Goal: Information Seeking & Learning: Learn about a topic

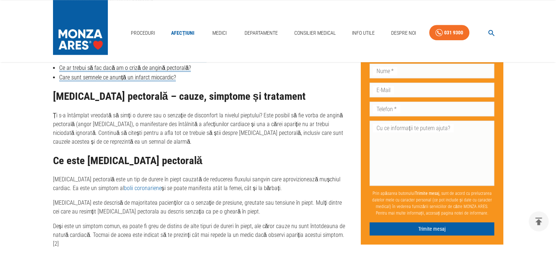
scroll to position [552, 0]
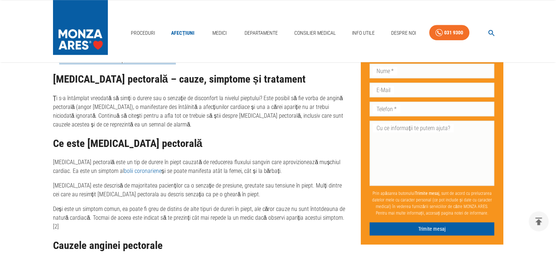
click at [165, 105] on p "Ți s-a întâmplat vreodată să simți o durere sau o senzație de disconfort la niv…" at bounding box center [201, 111] width 297 height 35
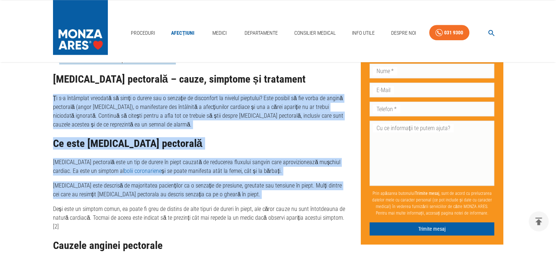
drag, startPoint x: 165, startPoint y: 105, endPoint x: 193, endPoint y: 177, distance: 77.1
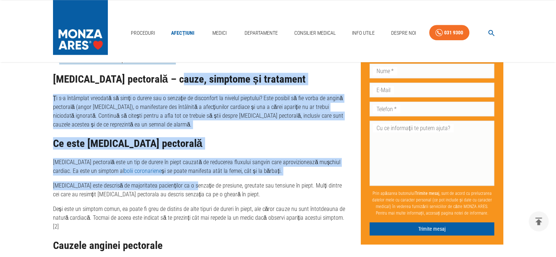
drag, startPoint x: 193, startPoint y: 177, endPoint x: 170, endPoint y: 76, distance: 103.9
click at [178, 108] on p "Ți s-a întâmplat vreodată să simți o durere sau o senzație de disconfort la niv…" at bounding box center [201, 111] width 297 height 35
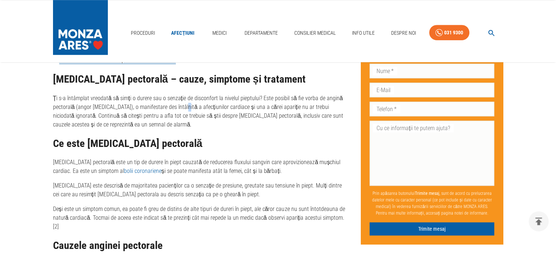
click at [178, 108] on p "Ți s-a întâmplat vreodată să simți o durere sau o senzație de disconfort la niv…" at bounding box center [201, 111] width 297 height 35
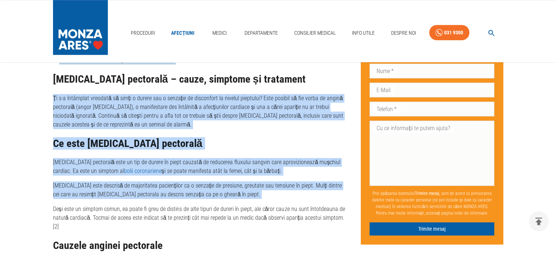
drag, startPoint x: 178, startPoint y: 108, endPoint x: 210, endPoint y: 200, distance: 97.5
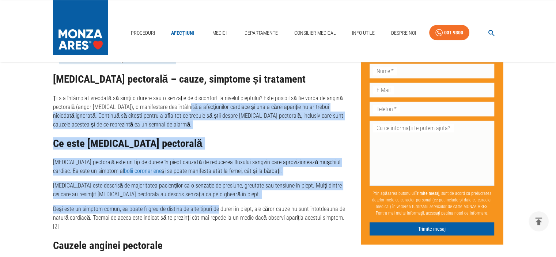
drag, startPoint x: 210, startPoint y: 200, endPoint x: 201, endPoint y: 104, distance: 96.2
click at [201, 104] on p "Ți s-a întâmplat vreodată să simți o durere sau o senzație de disconfort la niv…" at bounding box center [201, 111] width 297 height 35
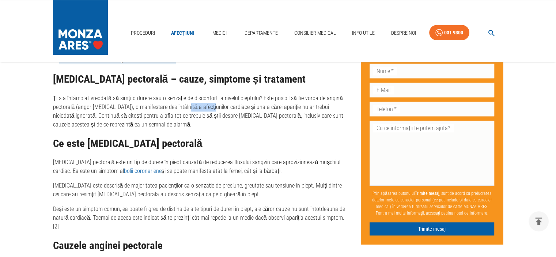
click at [201, 104] on p "Ți s-a întâmplat vreodată să simți o durere sau o senzație de disconfort la niv…" at bounding box center [201, 111] width 297 height 35
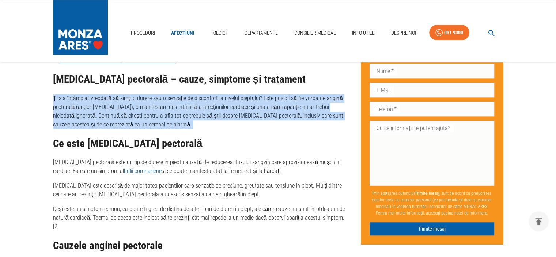
drag, startPoint x: 201, startPoint y: 104, endPoint x: 204, endPoint y: 127, distance: 22.5
click at [204, 127] on p "Ți s-a întâmplat vreodată să simți o durere sau o senzație de disconfort la niv…" at bounding box center [201, 111] width 297 height 35
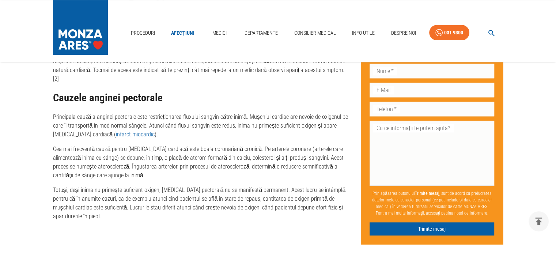
scroll to position [728, 0]
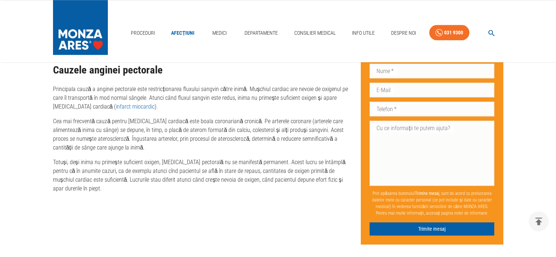
click at [159, 85] on p "Principala cauză a anginei pectorale este restricționarea fluxului sangvin cătr…" at bounding box center [201, 98] width 297 height 26
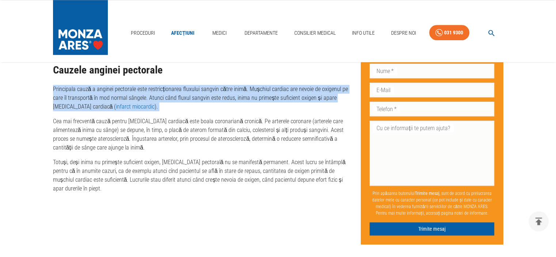
drag, startPoint x: 159, startPoint y: 80, endPoint x: 163, endPoint y: 100, distance: 19.8
click at [163, 100] on p "Principala cauză a anginei pectorale este restricționarea fluxului sangvin cătr…" at bounding box center [201, 98] width 297 height 26
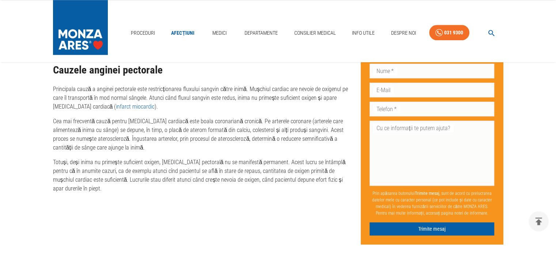
click at [163, 100] on p "Principala cauză a anginei pectorale este restricționarea fluxului sangvin cătr…" at bounding box center [201, 98] width 297 height 26
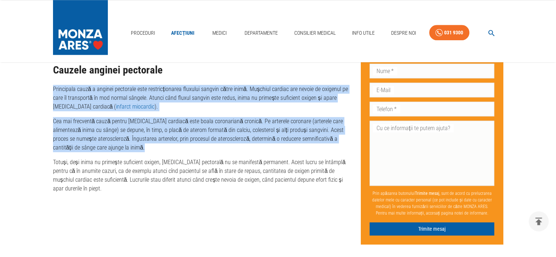
drag, startPoint x: 163, startPoint y: 100, endPoint x: 163, endPoint y: 152, distance: 52.3
click at [163, 158] on p "Totuși, deși inima nu primește suficient oxigen, [MEDICAL_DATA] pectorală nu se…" at bounding box center [201, 175] width 297 height 35
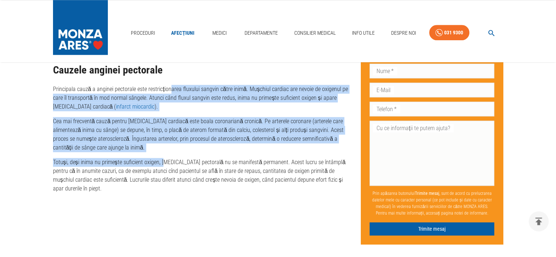
drag, startPoint x: 163, startPoint y: 152, endPoint x: 170, endPoint y: 75, distance: 77.2
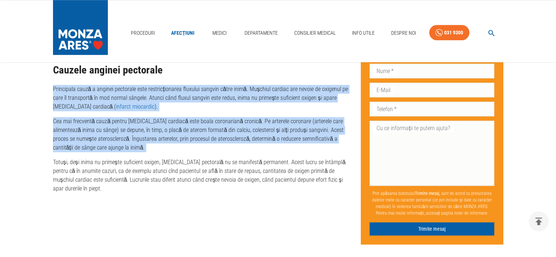
drag, startPoint x: 170, startPoint y: 75, endPoint x: 176, endPoint y: 142, distance: 66.8
click at [176, 142] on p "Cea mai frecventă cauză pentru [MEDICAL_DATA] cardiacă este boala coronariană c…" at bounding box center [201, 134] width 297 height 35
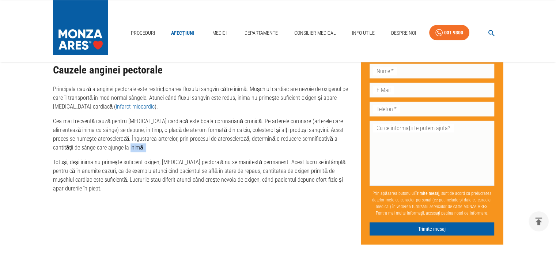
click at [176, 142] on p "Cea mai frecventă cauză pentru [MEDICAL_DATA] cardiacă este boala coronariană c…" at bounding box center [201, 134] width 297 height 35
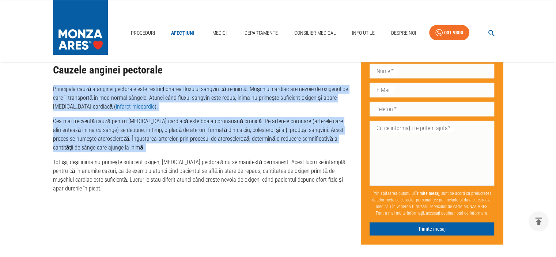
drag, startPoint x: 176, startPoint y: 142, endPoint x: 174, endPoint y: 85, distance: 56.4
click at [174, 85] on p "Principala cauză a anginei pectorale este restricționarea fluxului sangvin cătr…" at bounding box center [201, 98] width 297 height 26
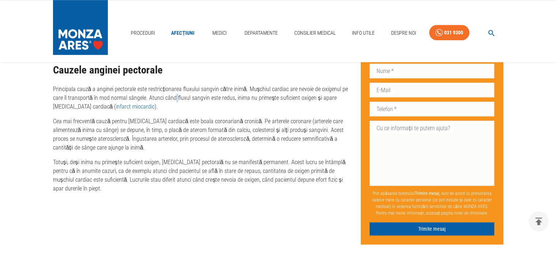
click at [174, 85] on p "Principala cauză a anginei pectorale este restricționarea fluxului sangvin cătr…" at bounding box center [201, 98] width 297 height 26
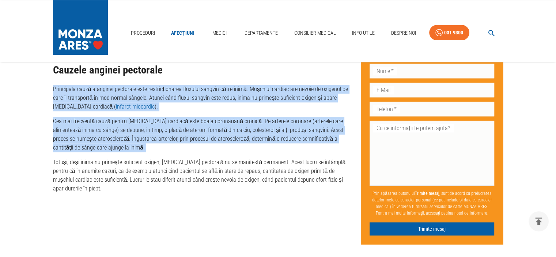
drag, startPoint x: 174, startPoint y: 85, endPoint x: 174, endPoint y: 143, distance: 57.4
click at [174, 143] on p "Cea mai frecventă cauză pentru [MEDICAL_DATA] cardiacă este boala coronariană c…" at bounding box center [201, 134] width 297 height 35
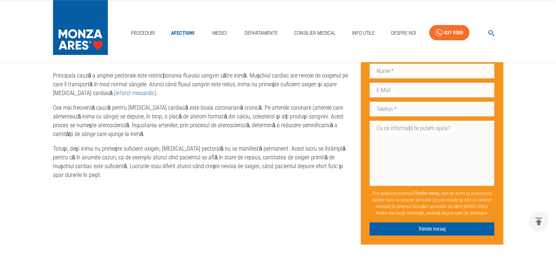
scroll to position [743, 0]
click at [174, 143] on p "Totuși, deși inima nu primește suficient oxigen, [MEDICAL_DATA] pectorală nu se…" at bounding box center [201, 160] width 297 height 35
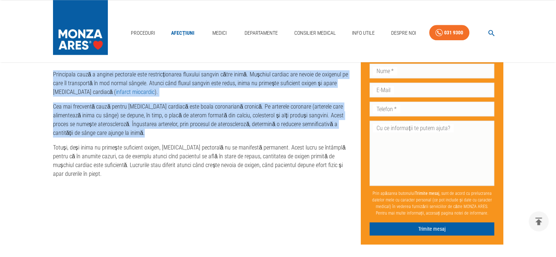
drag, startPoint x: 174, startPoint y: 143, endPoint x: 183, endPoint y: 83, distance: 59.9
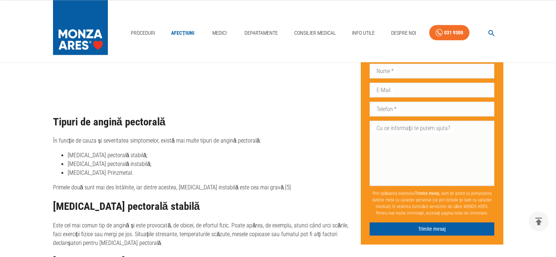
scroll to position [977, 0]
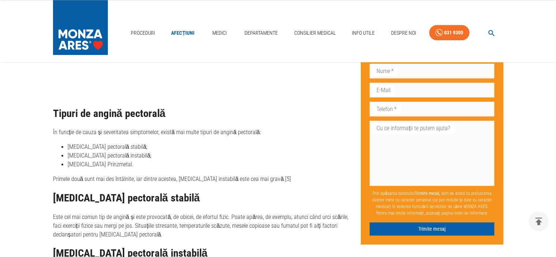
click at [188, 128] on p "În funcție de cauza și severitatea simptomelor, există mai multe tipuri de angi…" at bounding box center [201, 132] width 297 height 9
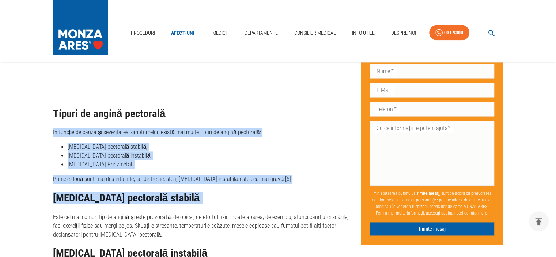
drag, startPoint x: 188, startPoint y: 118, endPoint x: 190, endPoint y: 170, distance: 52.4
click at [190, 170] on div "Ce este [MEDICAL_DATA] pectorală [MEDICAL_DATA] pectorală este un tip de durere…" at bounding box center [201, 41] width 297 height 654
drag, startPoint x: 190, startPoint y: 170, endPoint x: 183, endPoint y: 98, distance: 73.1
click at [183, 98] on div "Ce este [MEDICAL_DATA] pectorală [MEDICAL_DATA] pectorală este un tip de durere…" at bounding box center [201, 41] width 297 height 654
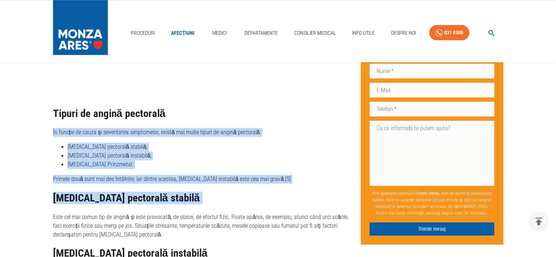
click at [183, 108] on h2 "Tipuri de angină pectorală" at bounding box center [201, 114] width 297 height 12
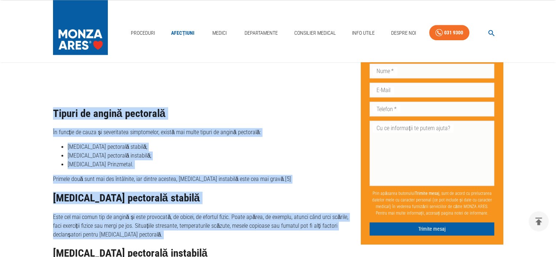
drag, startPoint x: 183, startPoint y: 98, endPoint x: 191, endPoint y: 191, distance: 94.0
click at [191, 191] on div "Ce este [MEDICAL_DATA] pectorală [MEDICAL_DATA] pectorală este un tip de durere…" at bounding box center [201, 41] width 297 height 654
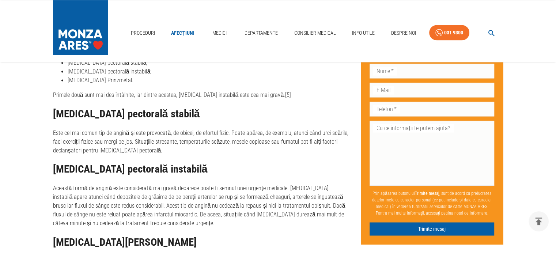
scroll to position [1079, 0]
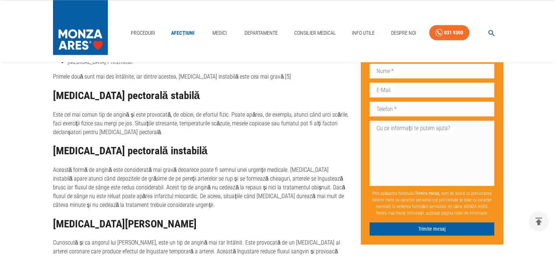
click at [140, 90] on h2 "[MEDICAL_DATA] pectorală stabilă" at bounding box center [201, 96] width 297 height 12
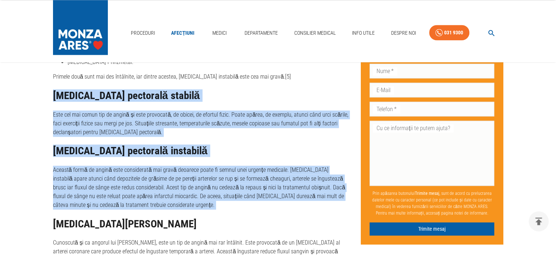
drag, startPoint x: 140, startPoint y: 82, endPoint x: 154, endPoint y: 182, distance: 101.5
click at [154, 182] on p "Această formă de angină este considerată mai gravă deoarece poate fi semnul une…" at bounding box center [201, 188] width 297 height 44
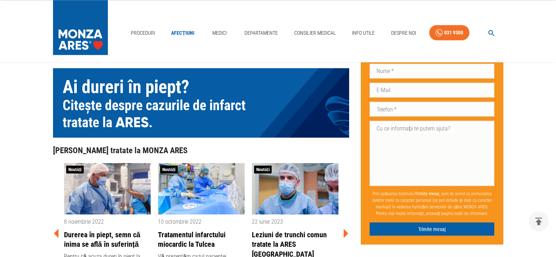
scroll to position [1284, 0]
